Goal: Task Accomplishment & Management: Use online tool/utility

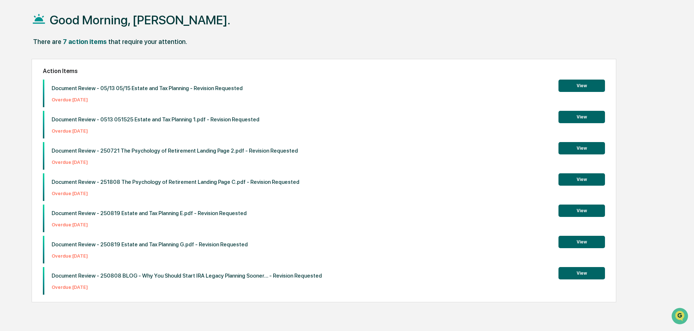
scroll to position [35, 0]
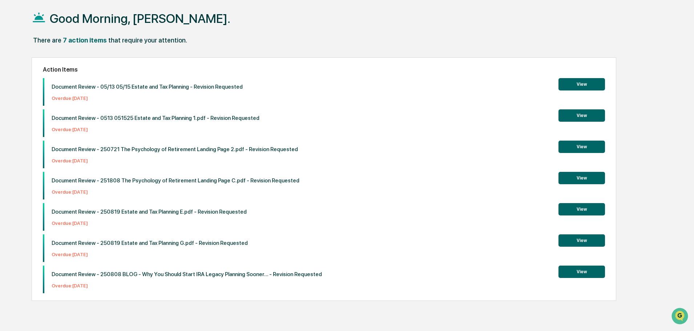
click at [575, 269] on button "View" at bounding box center [582, 272] width 47 height 12
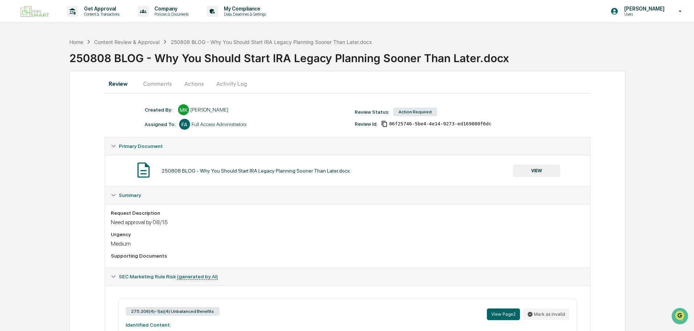
click at [168, 86] on button "Comments" at bounding box center [157, 83] width 40 height 17
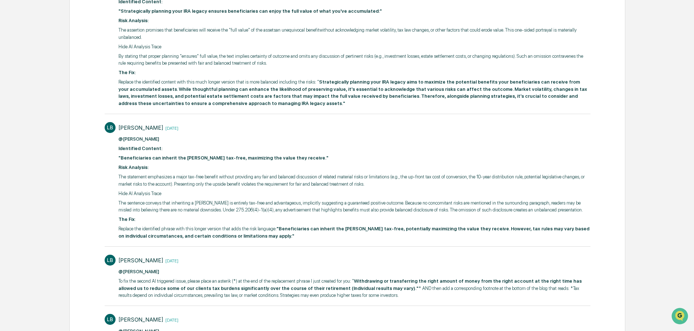
scroll to position [223, 0]
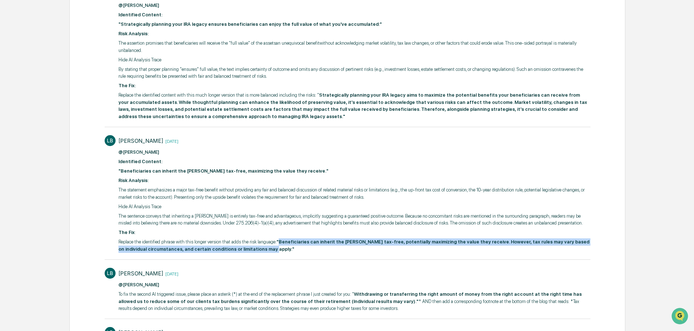
drag, startPoint x: 276, startPoint y: 242, endPoint x: 246, endPoint y: 252, distance: 31.6
click at [246, 252] on p "Replace the identified phrase with this longer version that adds the risk langu…" at bounding box center [354, 245] width 472 height 14
copy strong "Beneficiaries can inherit the [PERSON_NAME] tax-free, potentially maximizing th…"
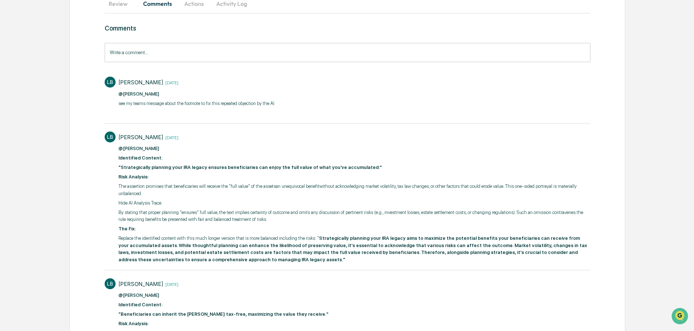
scroll to position [73, 0]
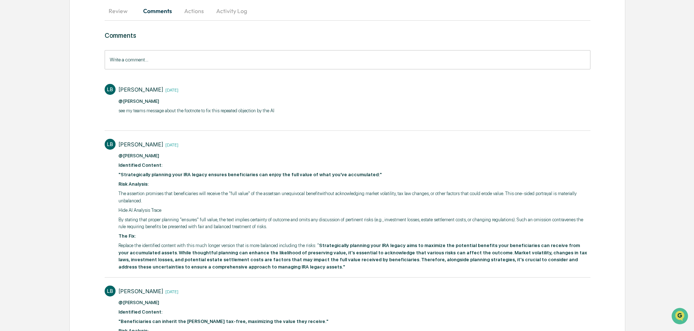
drag, startPoint x: 369, startPoint y: 236, endPoint x: 353, endPoint y: 236, distance: 15.3
click at [369, 236] on p "The Fix:" at bounding box center [354, 236] width 472 height 7
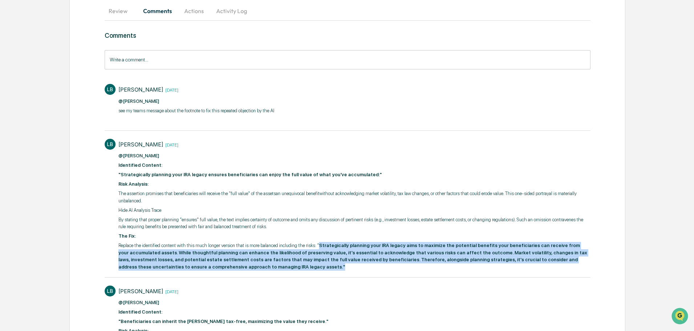
drag, startPoint x: 314, startPoint y: 247, endPoint x: 320, endPoint y: 266, distance: 20.6
click at [320, 266] on p "Replace the identified content with this much longer version that is more balan…" at bounding box center [354, 256] width 472 height 28
copy strong "Strategically planning your IRA legacy aims to maximize the potential benefits …"
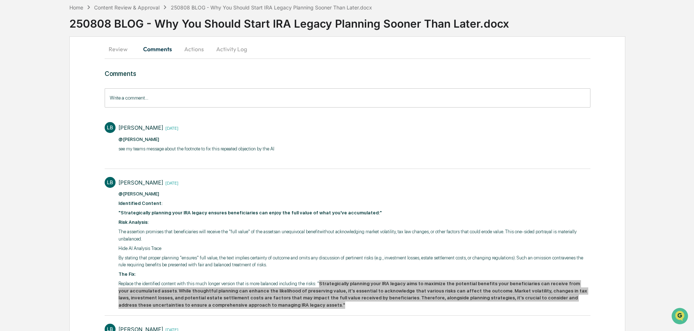
scroll to position [0, 0]
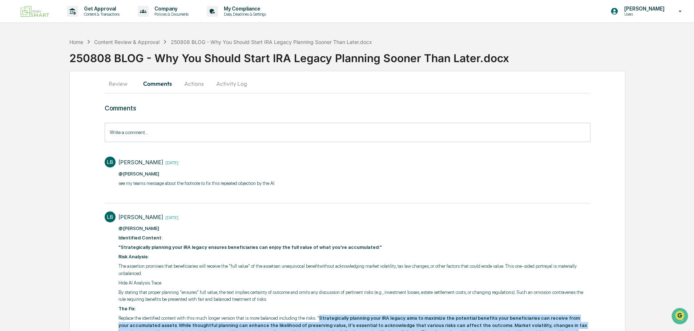
click at [228, 84] on button "Activity Log" at bounding box center [231, 83] width 43 height 17
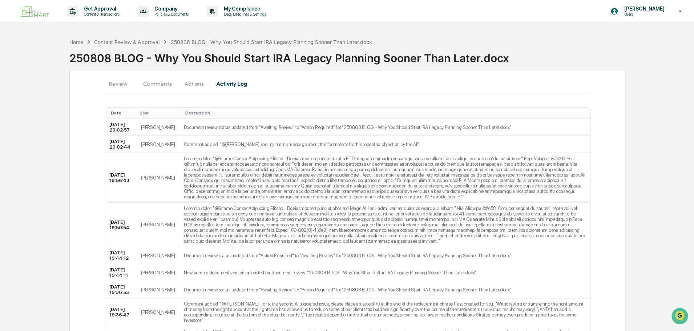
click at [198, 82] on button "Actions" at bounding box center [194, 83] width 33 height 17
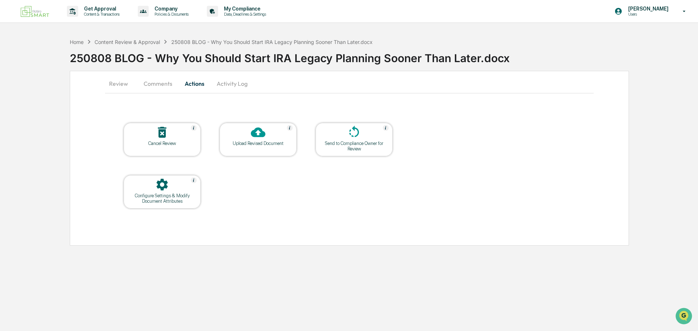
click at [279, 140] on div at bounding box center [258, 133] width 73 height 16
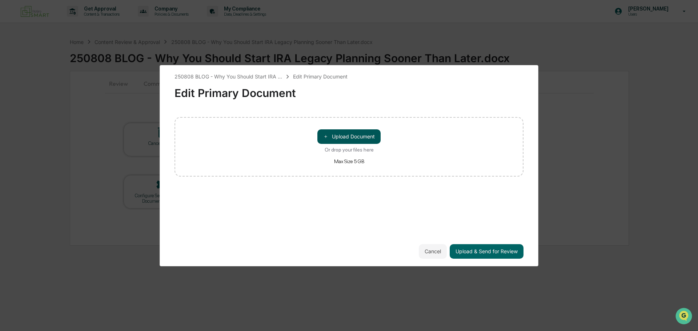
click at [350, 137] on button "＋ Upload Document" at bounding box center [348, 136] width 63 height 15
click at [316, 133] on div "＋ Upload Document Or drop your files here Max Size 5 GB" at bounding box center [348, 147] width 349 height 60
click at [341, 136] on button "＋ Upload Document" at bounding box center [348, 136] width 63 height 15
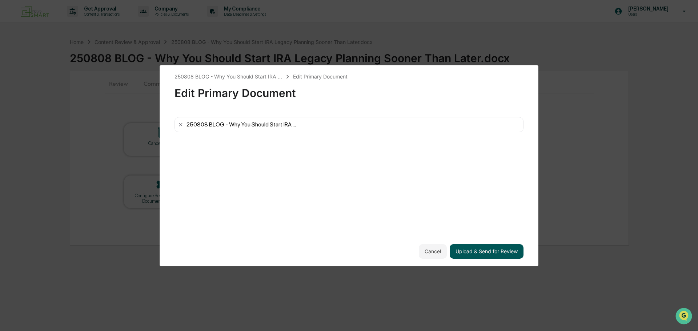
click at [477, 251] on button "Upload & Send for Review" at bounding box center [487, 251] width 74 height 15
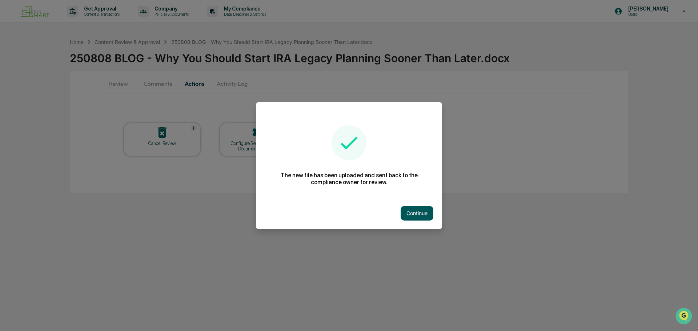
click at [427, 212] on button "Continue" at bounding box center [417, 213] width 33 height 15
